Goal: Navigation & Orientation: Find specific page/section

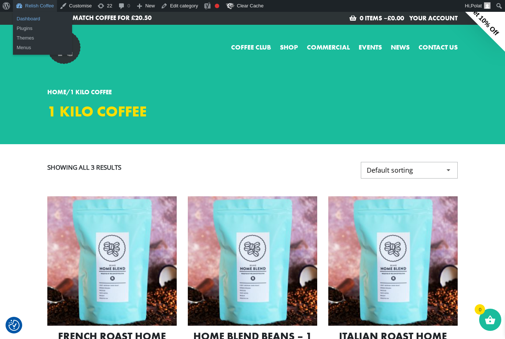
click at [32, 19] on link "Dashboard" at bounding box center [42, 19] width 59 height 10
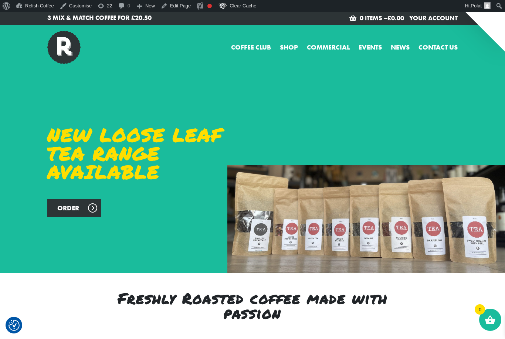
checkbox input "true"
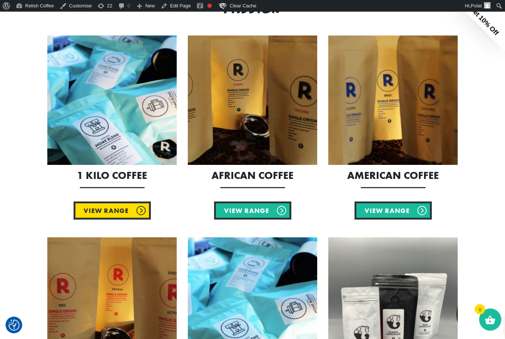
scroll to position [306, 0]
click at [108, 207] on link "View Range" at bounding box center [112, 211] width 77 height 18
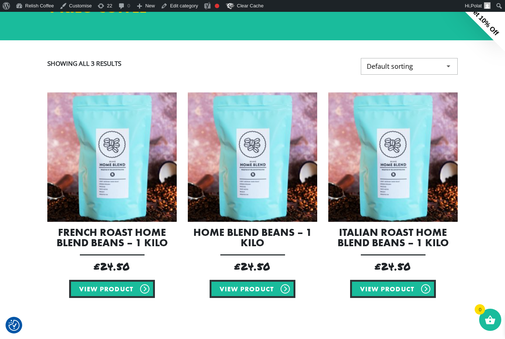
scroll to position [111, 0]
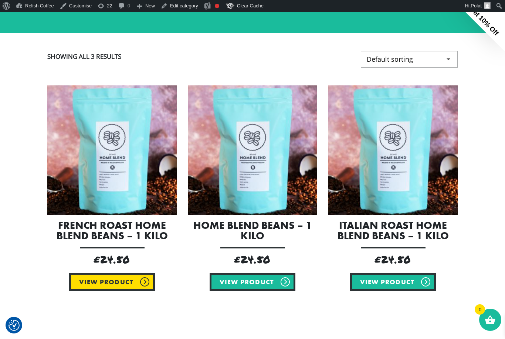
click at [124, 286] on link "View product" at bounding box center [112, 282] width 86 height 18
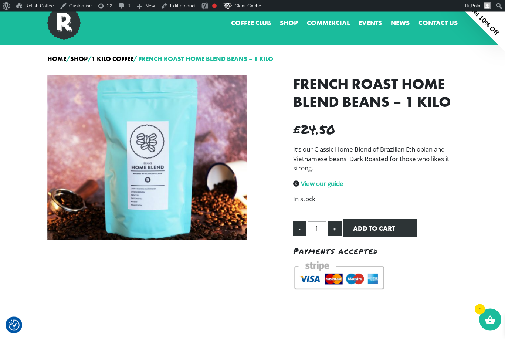
scroll to position [24, 0]
click at [170, 159] on div at bounding box center [147, 157] width 200 height 165
click at [365, 97] on h1 "French Roast Home Blend Beans – 1 Kilo" at bounding box center [375, 93] width 165 height 36
click at [151, 109] on div at bounding box center [147, 157] width 200 height 165
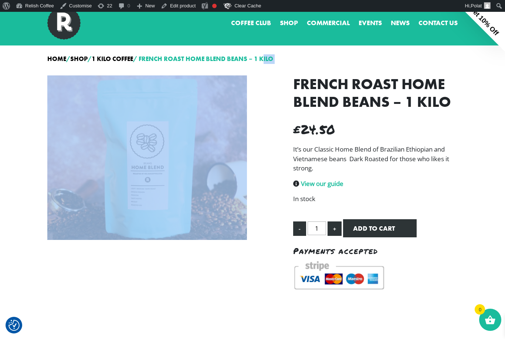
click at [151, 109] on div at bounding box center [147, 157] width 200 height 165
click at [164, 269] on div "French Roast Home Blend Beans – 1 Kilo £ 24.50 It’s our Classic Home Blend of B…" at bounding box center [253, 191] width 422 height 242
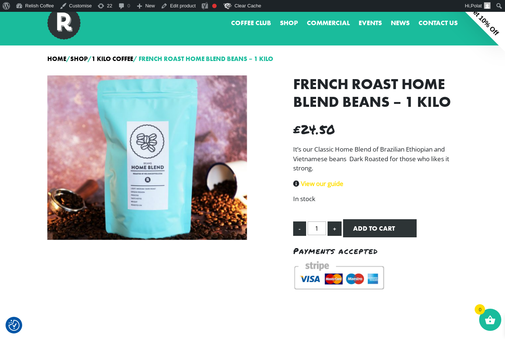
click at [329, 186] on link "View our guide" at bounding box center [322, 183] width 43 height 9
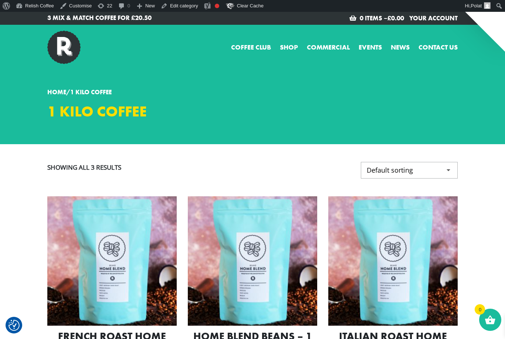
checkbox input "true"
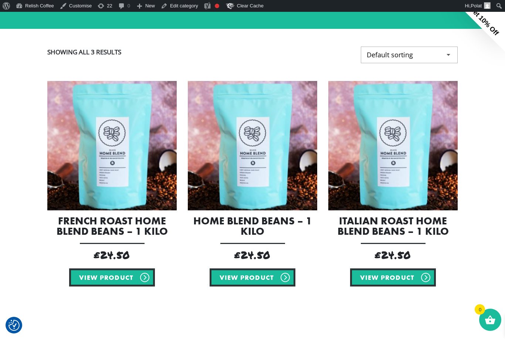
click at [112, 184] on img at bounding box center [111, 145] width 129 height 129
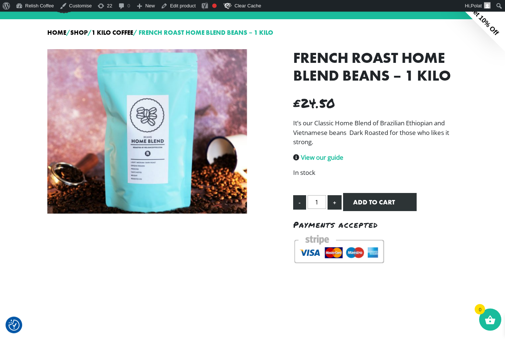
scroll to position [51, 0]
click at [391, 202] on button "Add to cart" at bounding box center [380, 202] width 74 height 18
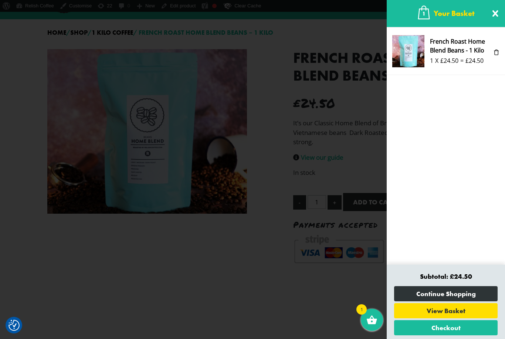
click at [341, 280] on span at bounding box center [252, 169] width 505 height 339
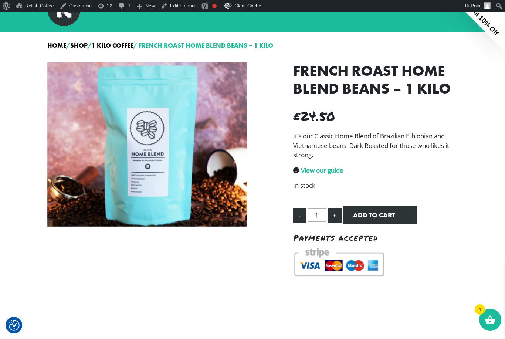
scroll to position [0, 0]
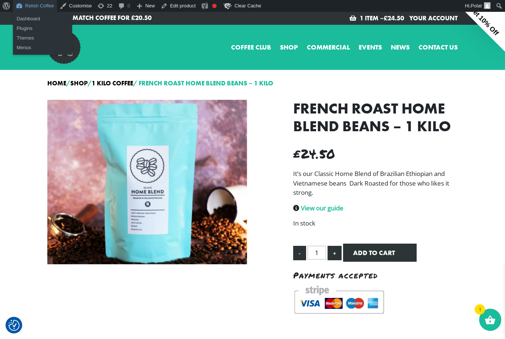
click at [41, 7] on link "Relish Coffee" at bounding box center [35, 6] width 44 height 12
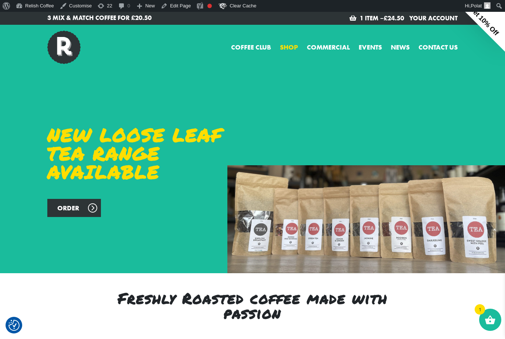
click at [287, 48] on link "Shop" at bounding box center [289, 47] width 18 height 10
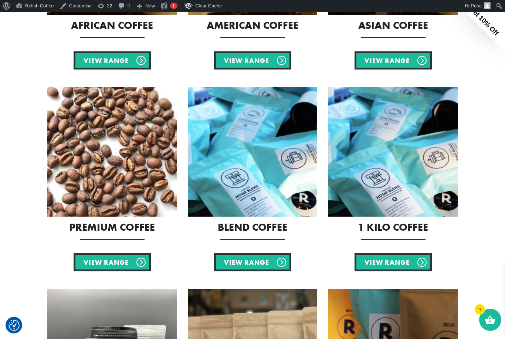
scroll to position [304, 0]
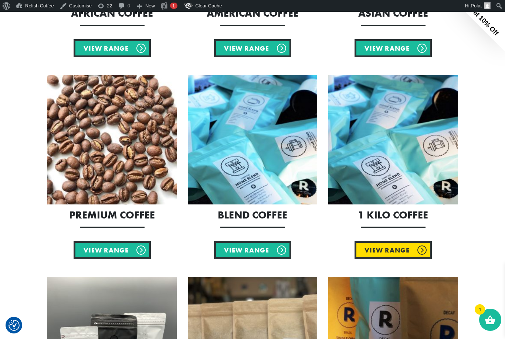
click at [390, 251] on link "View Range" at bounding box center [393, 250] width 77 height 18
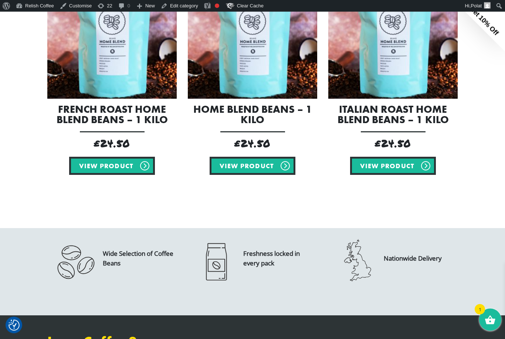
scroll to position [228, 0]
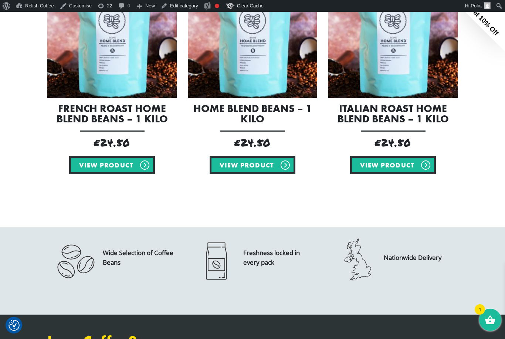
click at [125, 60] on img at bounding box center [111, 33] width 129 height 129
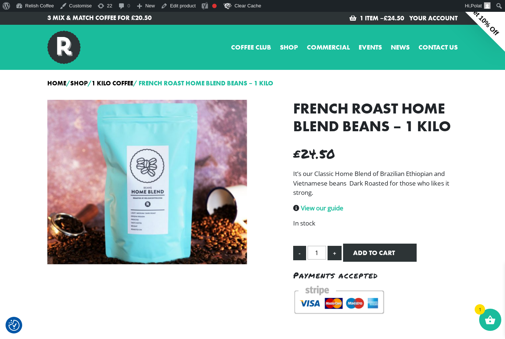
click at [152, 192] on div at bounding box center [147, 182] width 200 height 165
click at [190, 191] on div at bounding box center [147, 182] width 200 height 165
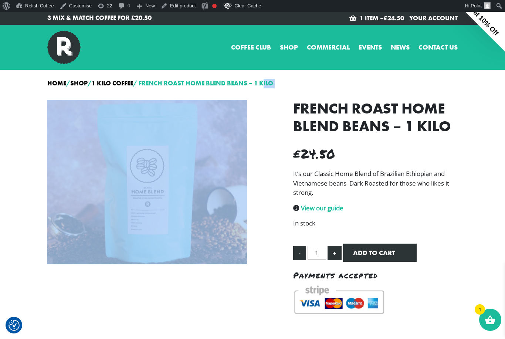
click at [190, 191] on div at bounding box center [147, 182] width 200 height 165
click at [268, 172] on div "French Roast Home Blend Beans – 1 Kilo £ 24.50 It’s our Classic Home Blend of B…" at bounding box center [253, 215] width 422 height 242
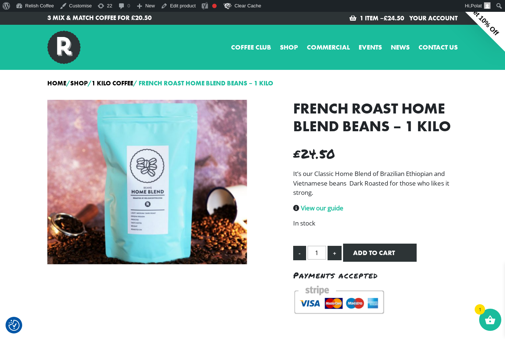
click at [236, 174] on div at bounding box center [147, 182] width 200 height 165
click at [286, 49] on link "Shop" at bounding box center [289, 47] width 18 height 10
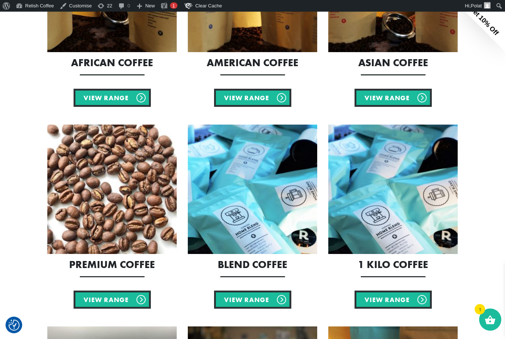
scroll to position [357, 0]
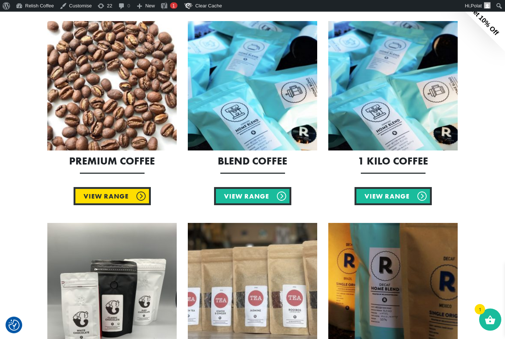
click at [94, 199] on link "View Range" at bounding box center [112, 197] width 77 height 18
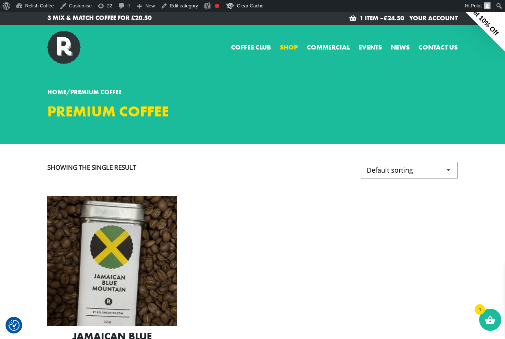
click at [288, 47] on link "Shop" at bounding box center [289, 47] width 18 height 10
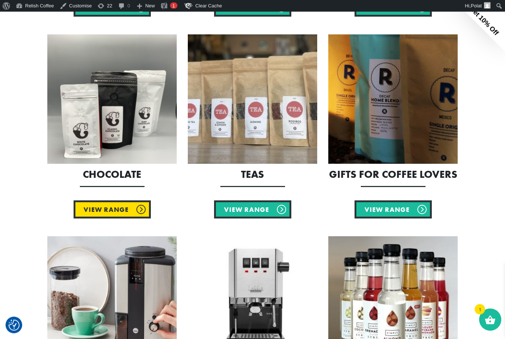
scroll to position [546, 0]
click at [96, 209] on link "View Range" at bounding box center [112, 209] width 77 height 18
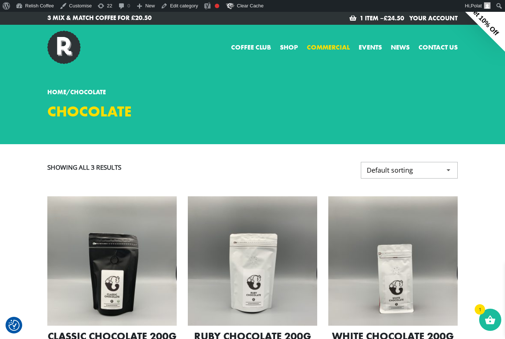
click at [325, 48] on link "Commercial" at bounding box center [328, 47] width 43 height 10
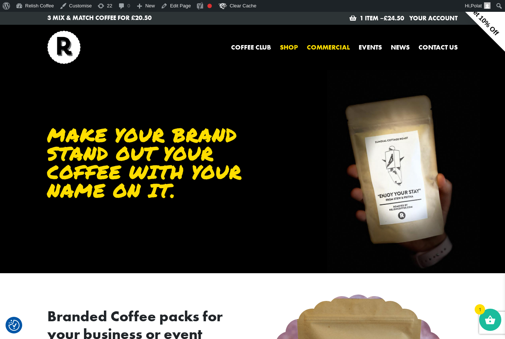
click at [286, 47] on link "Shop" at bounding box center [289, 47] width 18 height 10
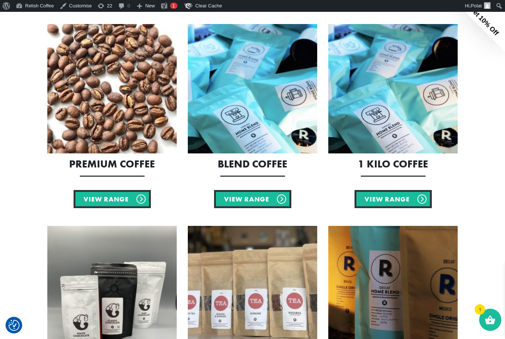
scroll to position [371, 0]
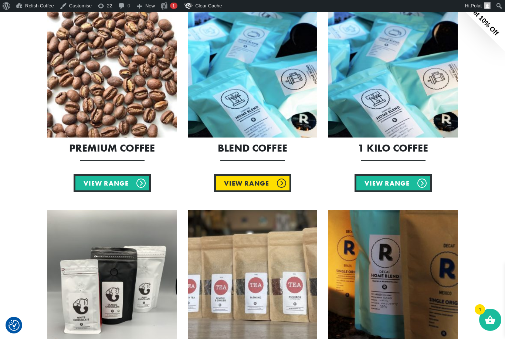
click at [239, 183] on link "View Range" at bounding box center [252, 183] width 77 height 18
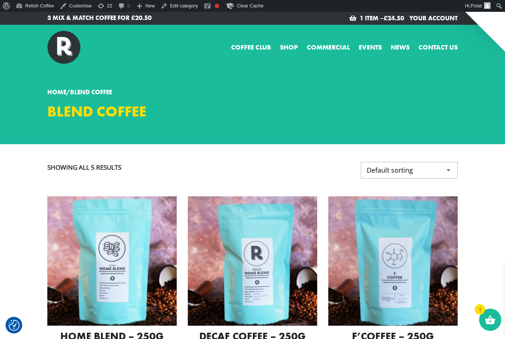
checkbox input "true"
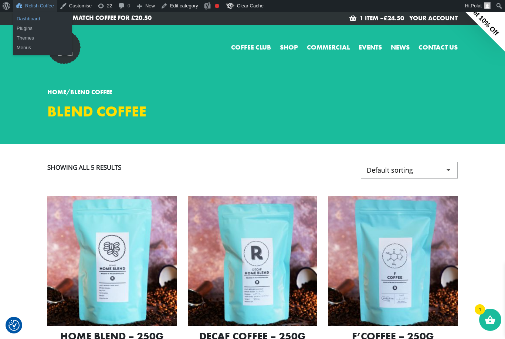
click at [28, 19] on link "Dashboard" at bounding box center [42, 19] width 59 height 10
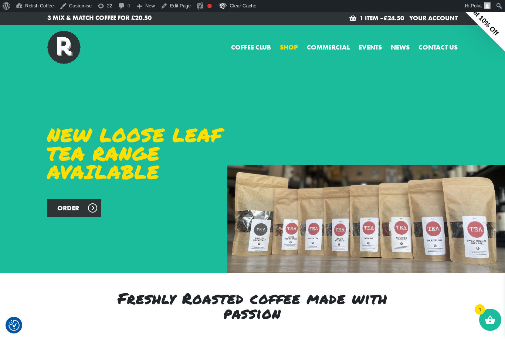
click at [290, 47] on link "Shop" at bounding box center [289, 47] width 18 height 10
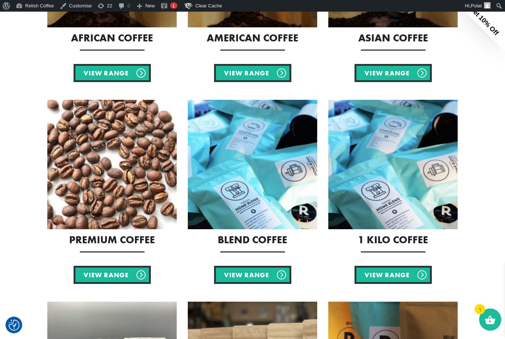
scroll to position [279, 0]
click at [253, 275] on link "View Range" at bounding box center [252, 275] width 77 height 18
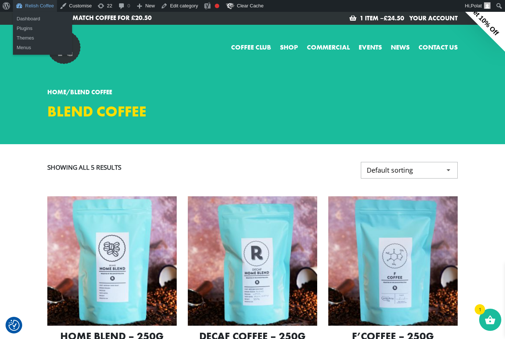
click at [33, 7] on link "Relish Coffee" at bounding box center [35, 6] width 44 height 12
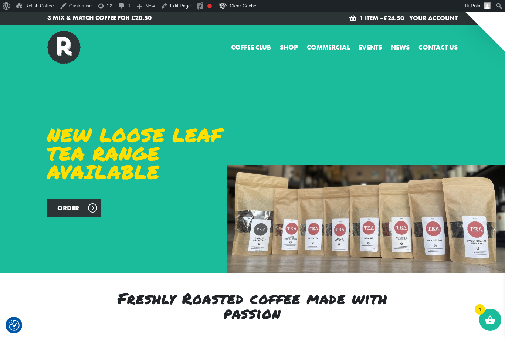
checkbox input "true"
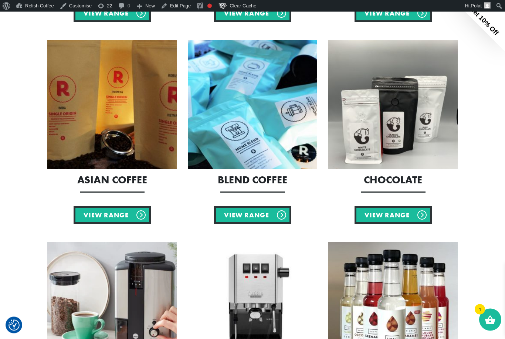
scroll to position [548, 0]
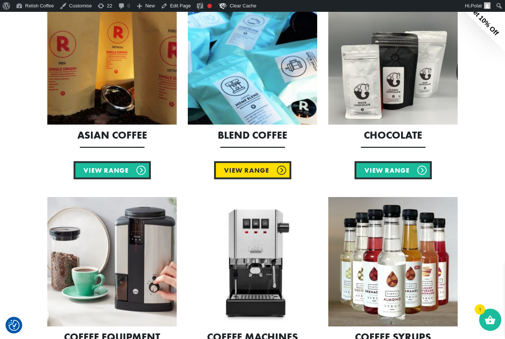
click at [231, 171] on link "View Range" at bounding box center [252, 170] width 77 height 18
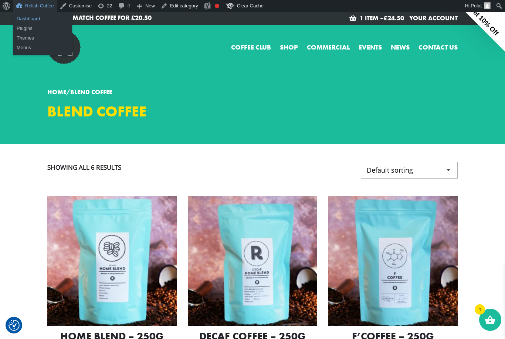
click at [27, 19] on link "Dashboard" at bounding box center [42, 19] width 59 height 10
